Goal: Task Accomplishment & Management: Manage account settings

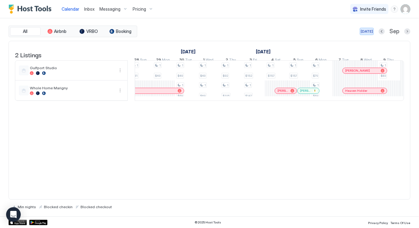
click at [367, 32] on div "[DATE]" at bounding box center [367, 31] width 12 height 5
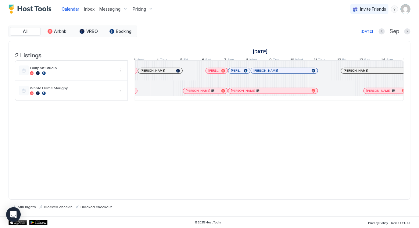
scroll to position [0, 503]
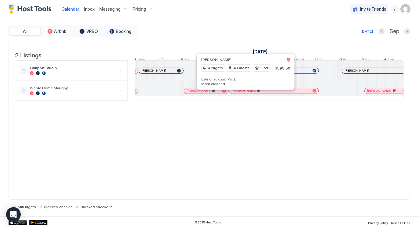
click at [246, 93] on div at bounding box center [245, 91] width 5 height 5
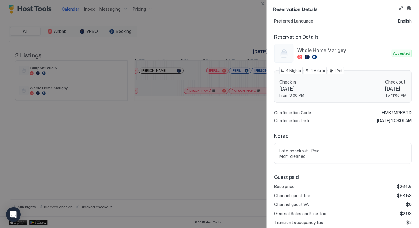
scroll to position [0, 0]
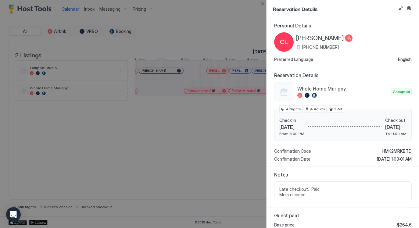
click at [318, 38] on span "[PERSON_NAME]" at bounding box center [320, 38] width 48 height 8
click at [401, 9] on button "Edit reservation" at bounding box center [400, 8] width 7 height 7
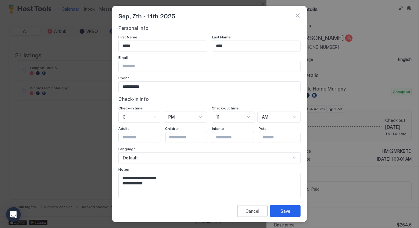
scroll to position [11, 0]
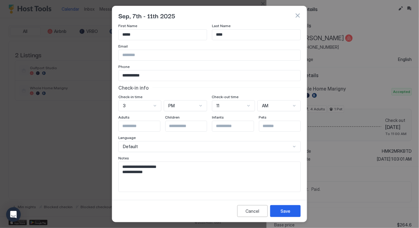
click at [195, 176] on textarea "**********" at bounding box center [210, 177] width 182 height 30
type textarea "**********"
click at [293, 213] on button "Save" at bounding box center [285, 211] width 31 height 12
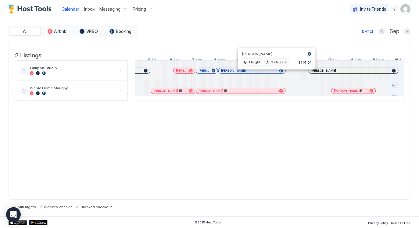
scroll to position [0, 543]
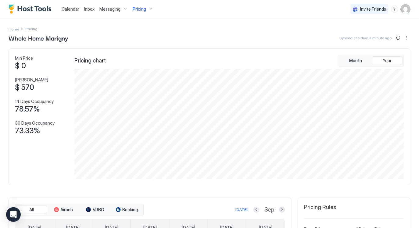
scroll to position [110, 331]
